Goal: Task Accomplishment & Management: Manage account settings

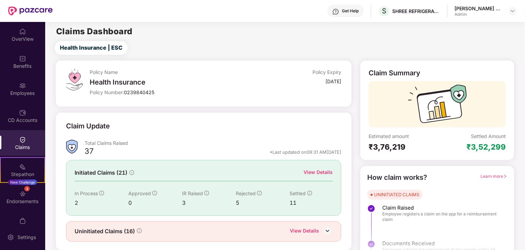
scroll to position [14, 0]
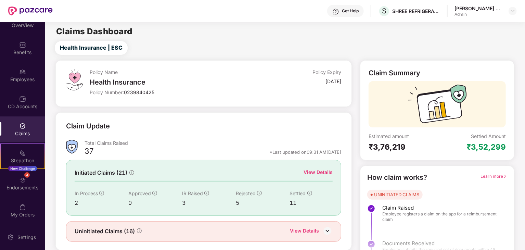
click at [113, 40] on main "Claims Dashboard Health Insurance | ESC Policy Name Health Insurance Policy Num…" at bounding box center [285, 145] width 480 height 246
drag, startPoint x: 0, startPoint y: 0, endPoint x: 113, endPoint y: 40, distance: 119.5
click at [113, 40] on main "Claims Dashboard Health Insurance | ESC Policy Name Health Insurance Policy Num…" at bounding box center [285, 145] width 480 height 246
click at [147, 108] on div "Policy Name Health Insurance Policy Number: 0239840425 Policy Expiry 01 Dec 202…" at bounding box center [203, 164] width 305 height 208
click at [140, 94] on span "0239840425" at bounding box center [139, 92] width 30 height 6
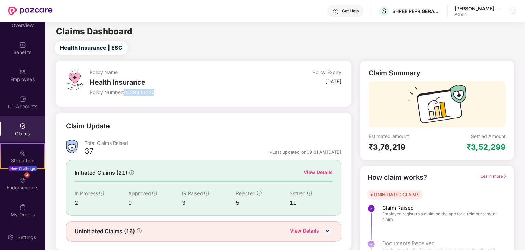
click at [140, 94] on span "0239840425" at bounding box center [139, 92] width 30 height 6
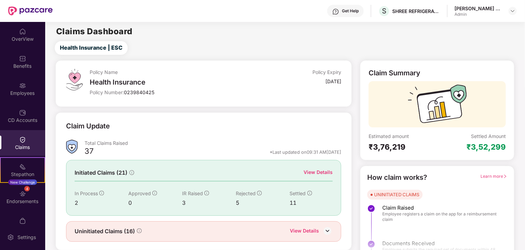
click at [26, 112] on div "CD Accounts" at bounding box center [22, 116] width 45 height 26
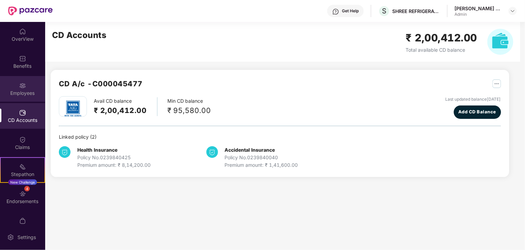
click at [26, 85] on div "Employees" at bounding box center [22, 89] width 45 height 26
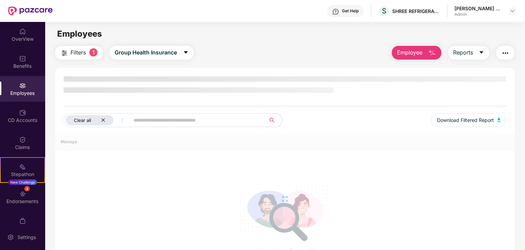
click at [99, 115] on div "Clear all" at bounding box center [90, 120] width 48 height 10
click at [77, 55] on span "Filters" at bounding box center [78, 52] width 15 height 9
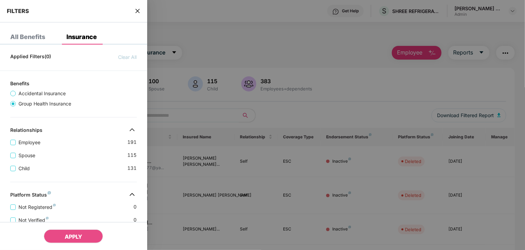
click at [53, 95] on span "Accidental Insurance" at bounding box center [42, 94] width 53 height 8
click at [178, 163] on div at bounding box center [262, 125] width 525 height 250
click at [141, 9] on div "FILTERS" at bounding box center [73, 11] width 147 height 23
click at [136, 11] on icon "close" at bounding box center [137, 10] width 5 height 5
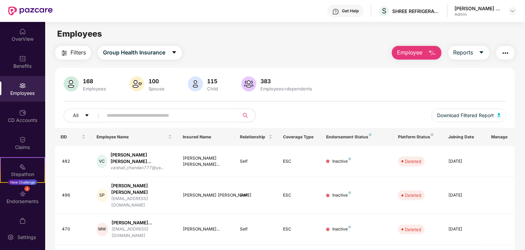
click at [159, 77] on div "100 Spouse" at bounding box center [157, 84] width 22 height 14
drag, startPoint x: 156, startPoint y: 81, endPoint x: 210, endPoint y: 87, distance: 53.7
click at [210, 87] on div "168 Employees 100 Spouse 115 Child 383 Employees+dependents" at bounding box center [285, 84] width 443 height 16
click at [210, 87] on div "Child" at bounding box center [213, 88] width 14 height 5
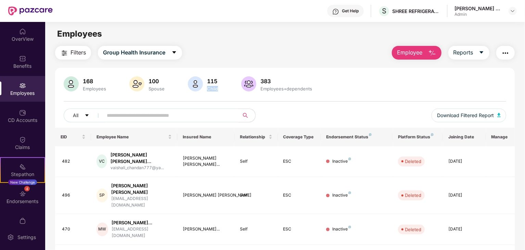
click at [251, 88] on img at bounding box center [248, 83] width 15 height 15
click at [279, 84] on div "383" at bounding box center [286, 81] width 54 height 7
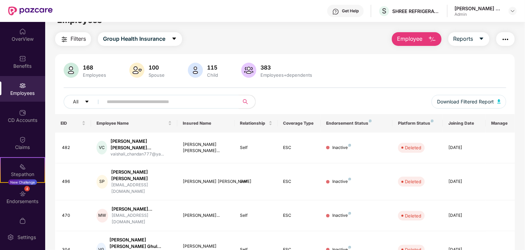
click at [96, 78] on div "168 Employees" at bounding box center [85, 71] width 47 height 16
click at [147, 76] on div "Spouse" at bounding box center [156, 74] width 19 height 5
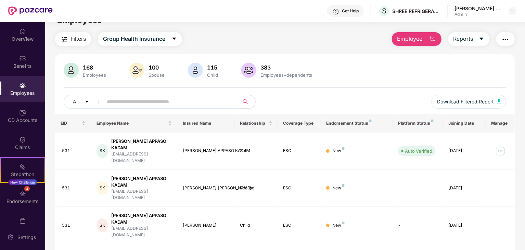
click at [77, 40] on span "Filters" at bounding box center [78, 39] width 15 height 9
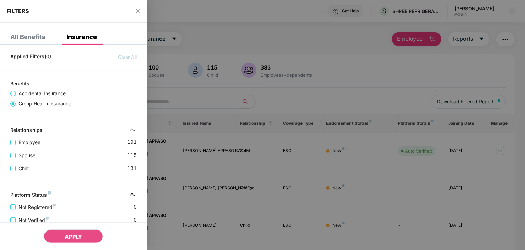
click at [137, 6] on div "FILTERS" at bounding box center [73, 11] width 147 height 23
click at [137, 8] on span "close" at bounding box center [137, 11] width 5 height 7
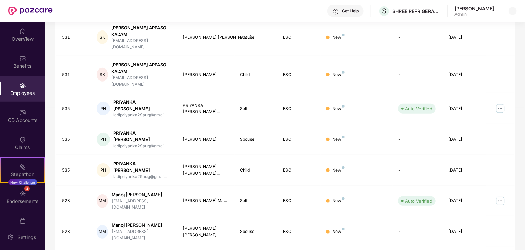
scroll to position [187, 0]
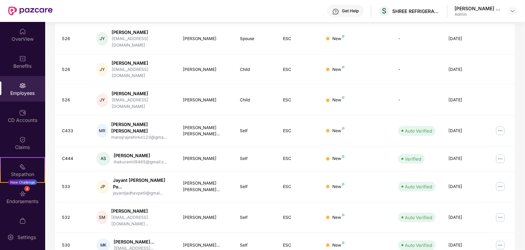
scroll to position [181, 0]
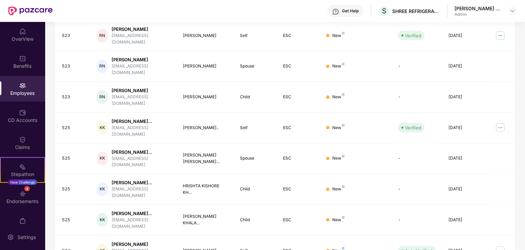
scroll to position [176, 0]
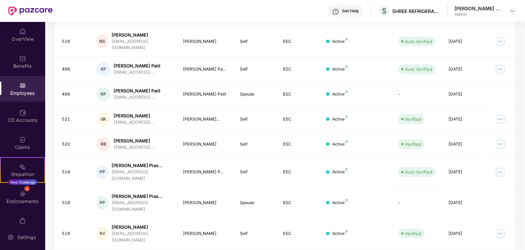
scroll to position [170, 0]
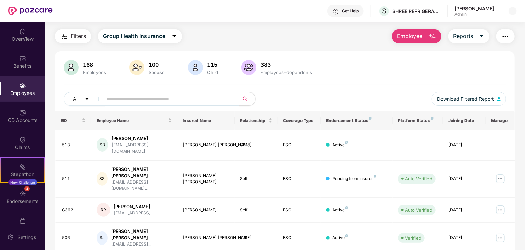
scroll to position [0, 0]
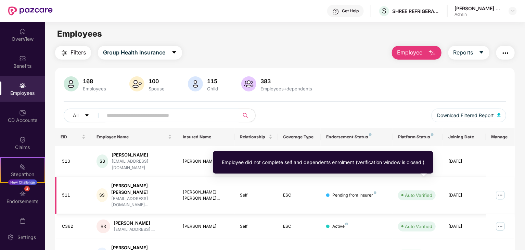
click at [407, 192] on div "Auto Verified" at bounding box center [418, 195] width 27 height 7
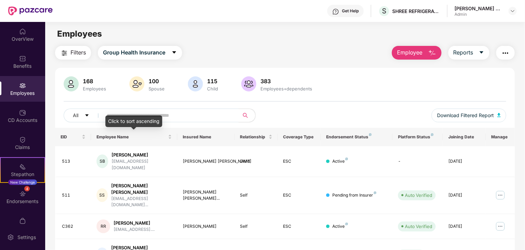
click at [146, 118] on div "Click to sort ascending" at bounding box center [133, 121] width 57 height 12
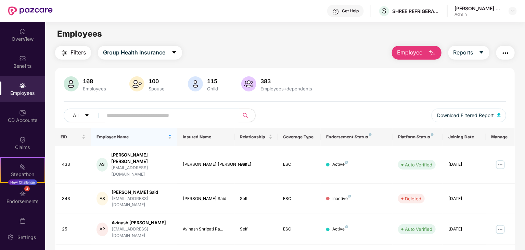
click at [134, 115] on input "text" at bounding box center [168, 115] width 123 height 10
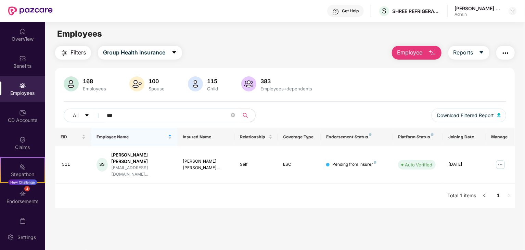
type input "***"
click at [424, 50] on button "Employee" at bounding box center [417, 53] width 50 height 14
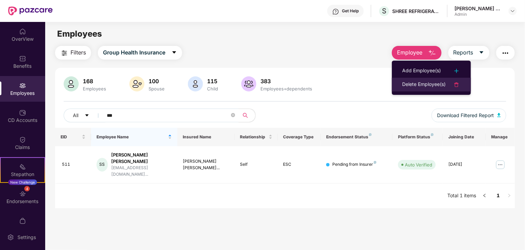
click at [433, 79] on li "Delete Employee(s)" at bounding box center [431, 85] width 79 height 14
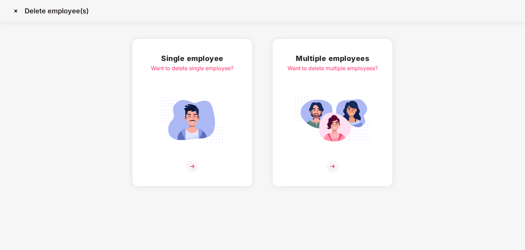
click at [197, 163] on img at bounding box center [192, 166] width 12 height 12
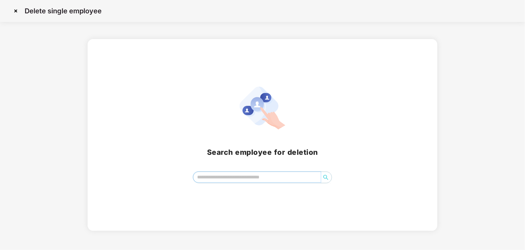
click at [207, 181] on input "search" at bounding box center [256, 177] width 127 height 10
type input "*"
